Goal: Transaction & Acquisition: Purchase product/service

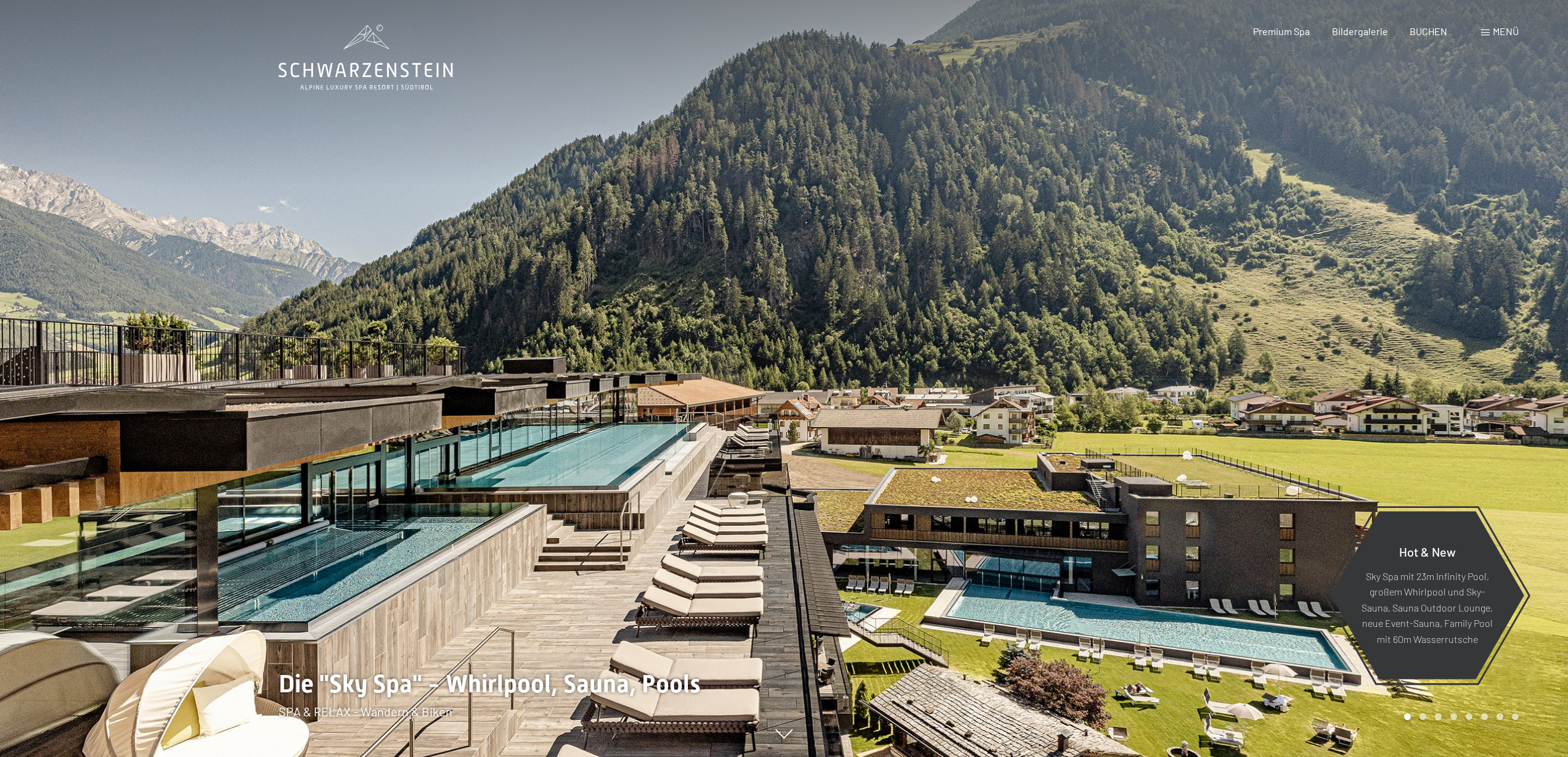
click at [1499, 33] on span "Menü" at bounding box center [1505, 31] width 26 height 12
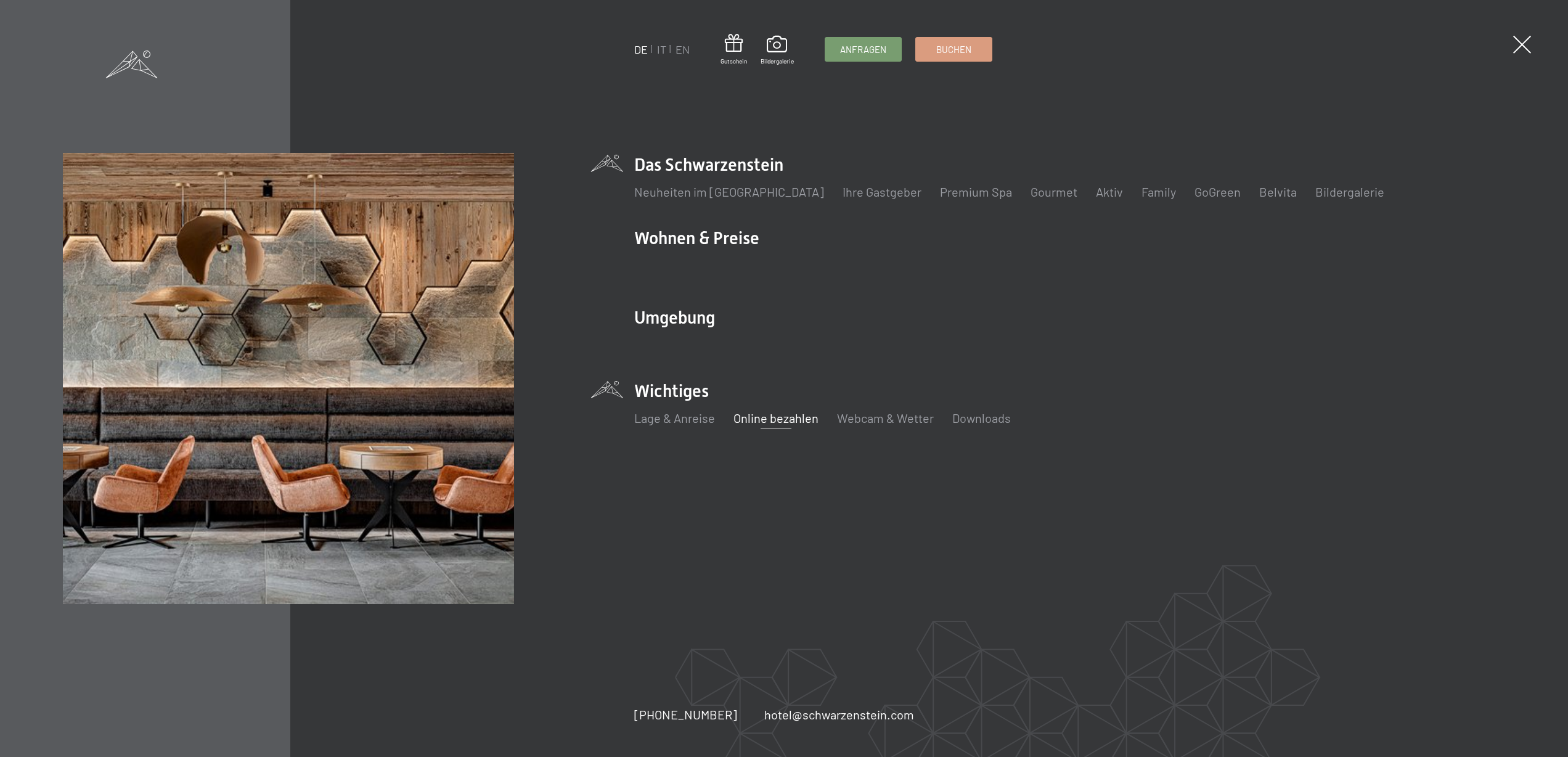
click at [786, 423] on link "Online bezahlen" at bounding box center [776, 417] width 85 height 14
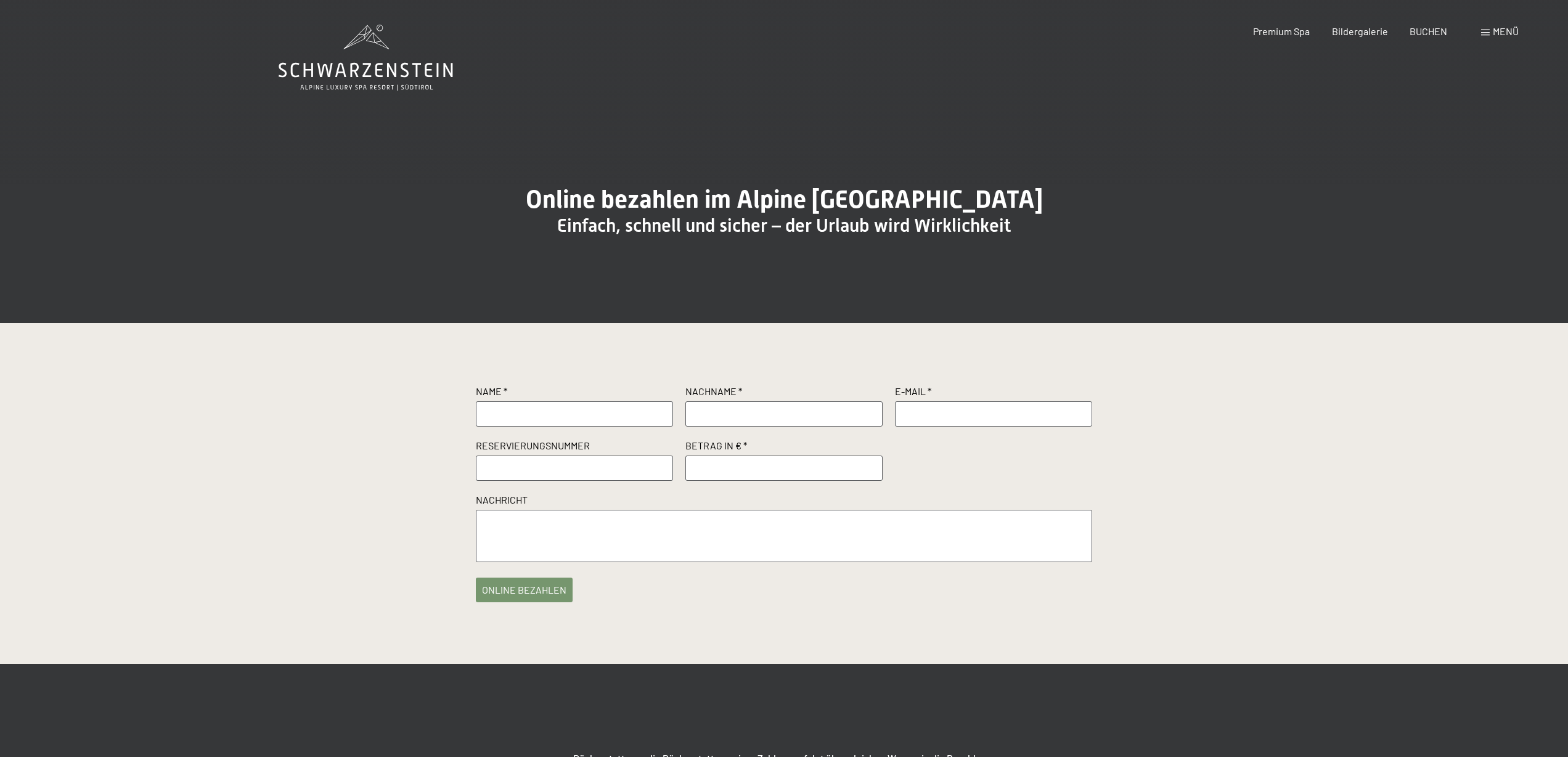
click at [580, 426] on input "text" at bounding box center [574, 413] width 197 height 25
type input "Shima"
type input "Nocera"
click at [746, 480] on input "number" at bounding box center [783, 468] width 197 height 25
type input "1000"
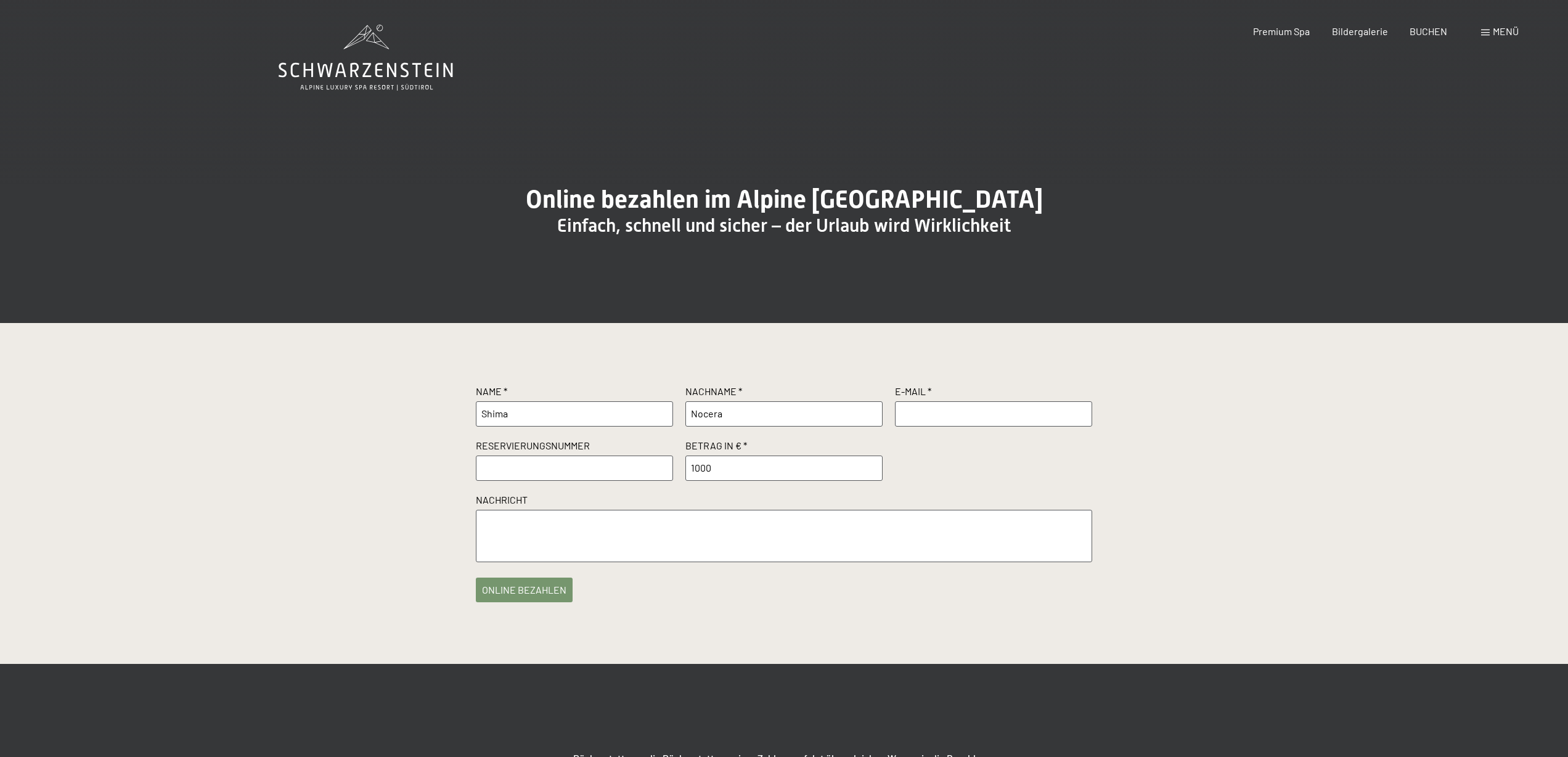
click at [603, 480] on input "text" at bounding box center [574, 468] width 197 height 25
click at [574, 480] on input "text" at bounding box center [574, 468] width 197 height 25
paste input "R65512/2025"
type input "R65512/2025"
click at [976, 426] on input "text" at bounding box center [993, 413] width 197 height 25
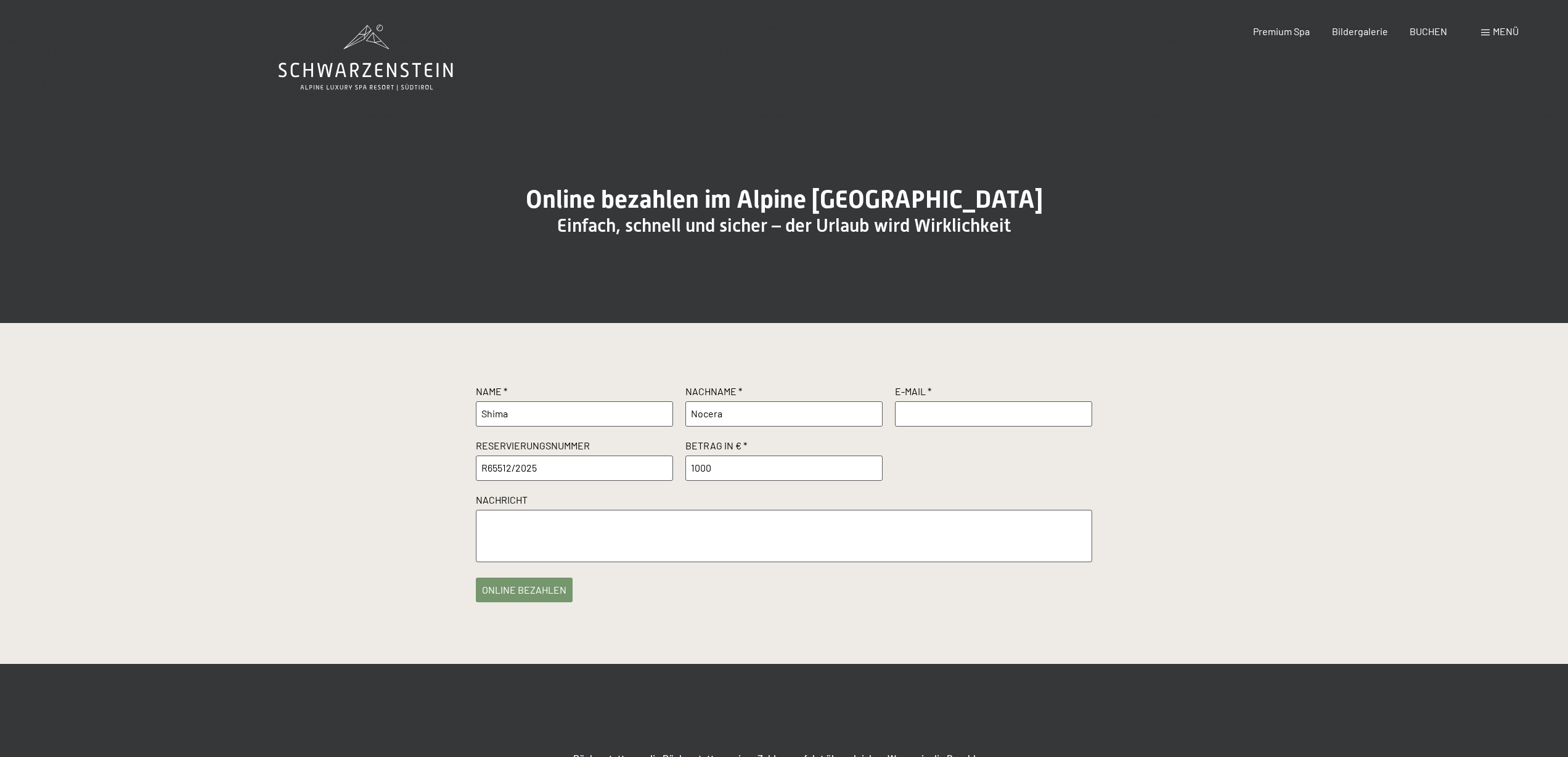
type input "s.nocera@t-online.de"
click at [599, 545] on textarea at bounding box center [784, 536] width 617 height 52
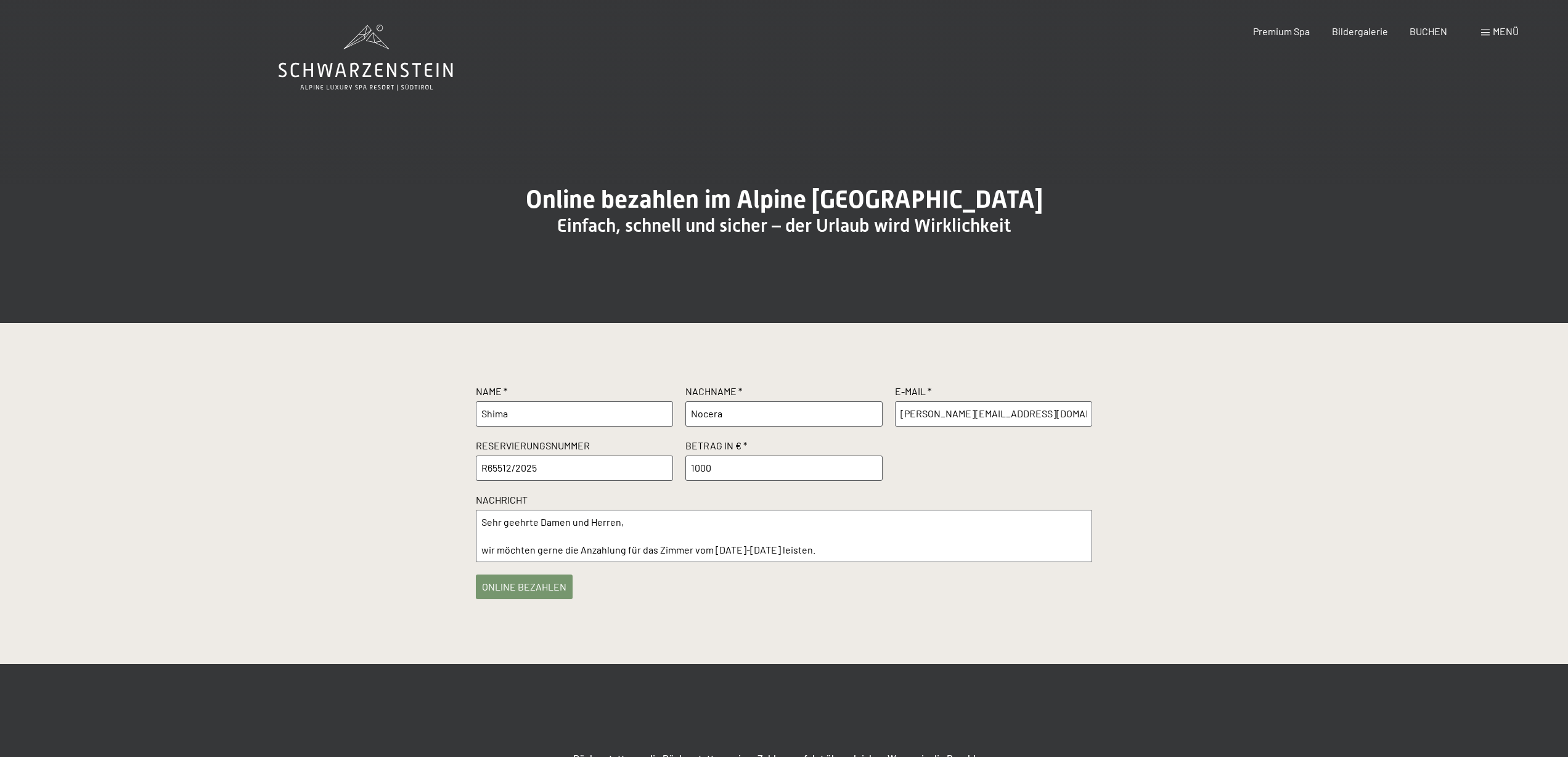
type textarea "Sehr geehrte Damen und Herren, wir möchten gerne die Anzahlung für das Zimmer v…"
click at [532, 599] on button "online bezahlen" at bounding box center [524, 586] width 96 height 25
